Goal: Information Seeking & Learning: Learn about a topic

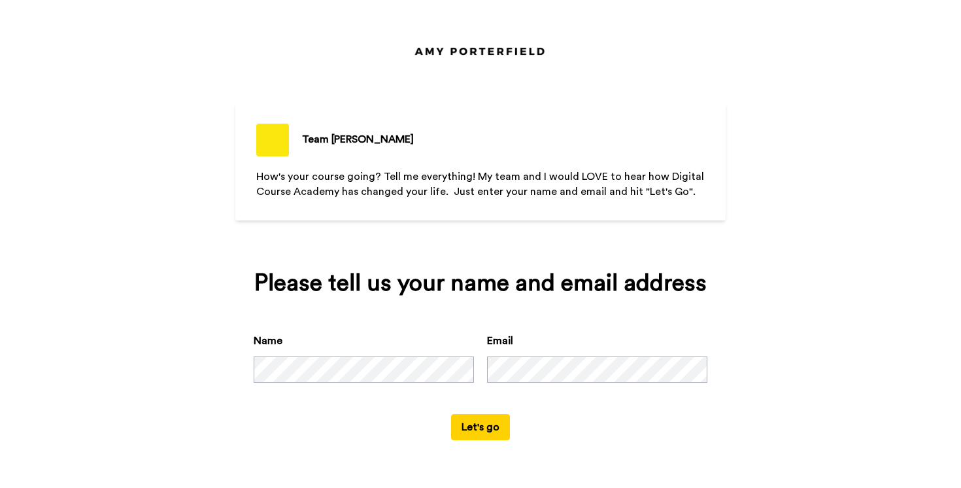
click at [472, 426] on button "Let's go" at bounding box center [480, 427] width 59 height 26
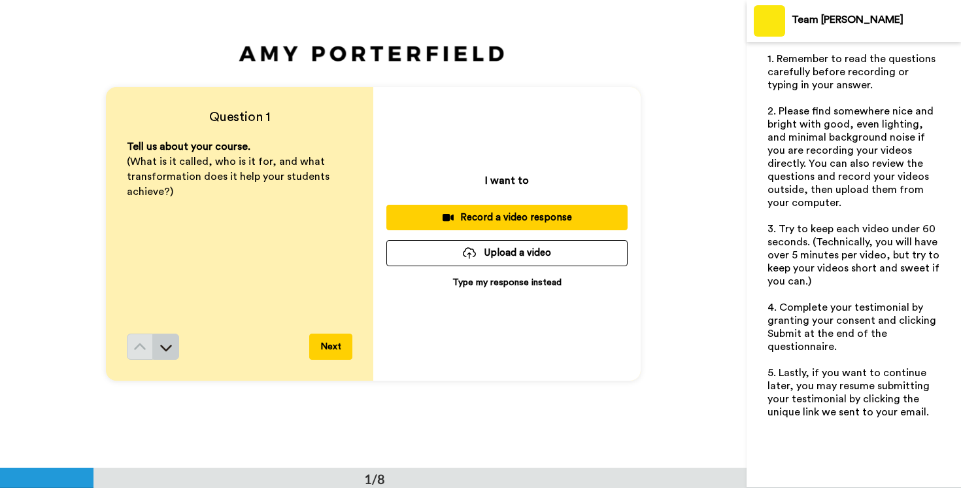
click at [171, 349] on icon at bounding box center [166, 347] width 13 height 13
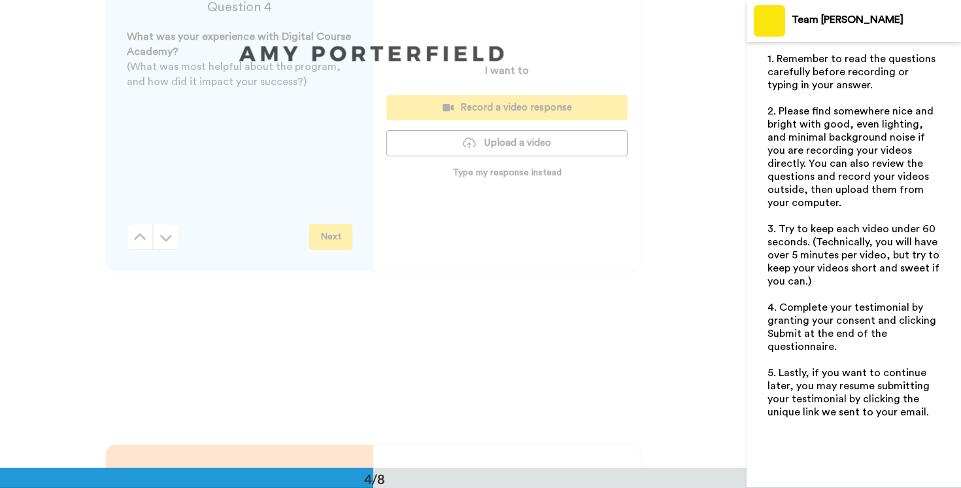
scroll to position [1311, 0]
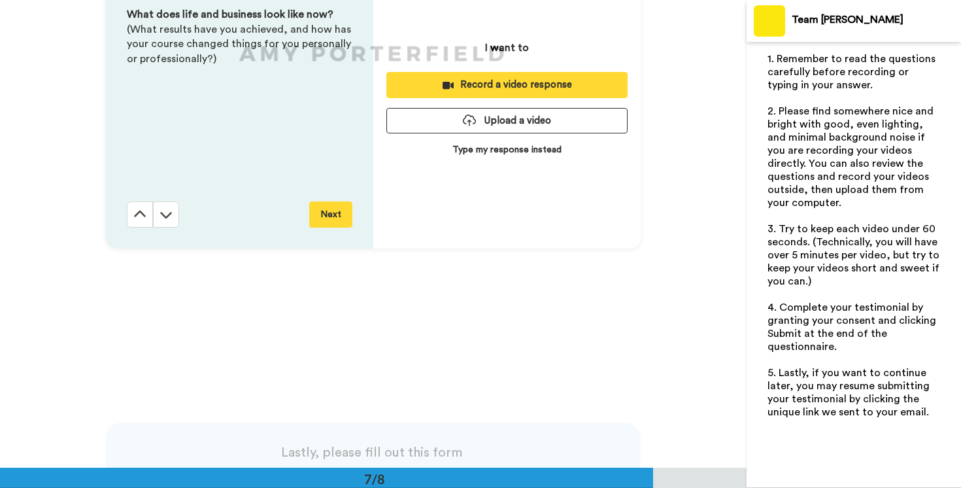
scroll to position [3273, 0]
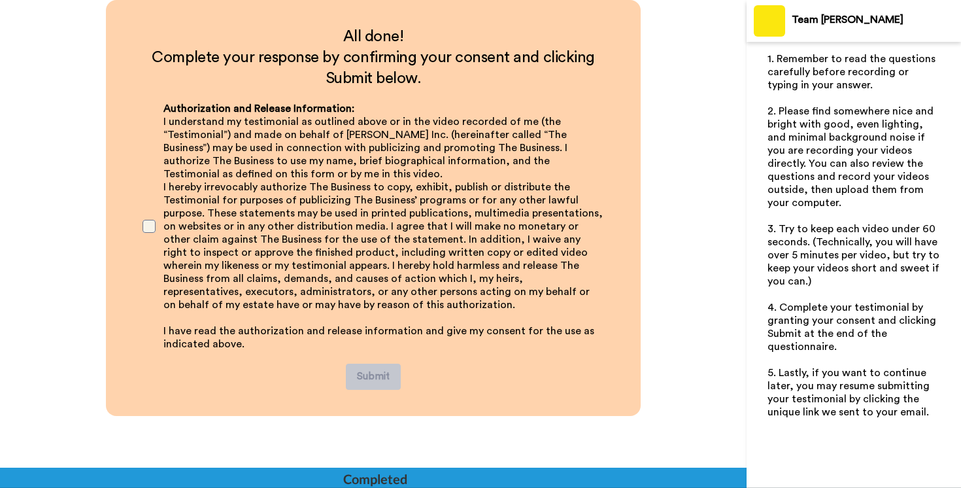
click at [150, 228] on span at bounding box center [149, 226] width 13 height 13
